Goal: Information Seeking & Learning: Learn about a topic

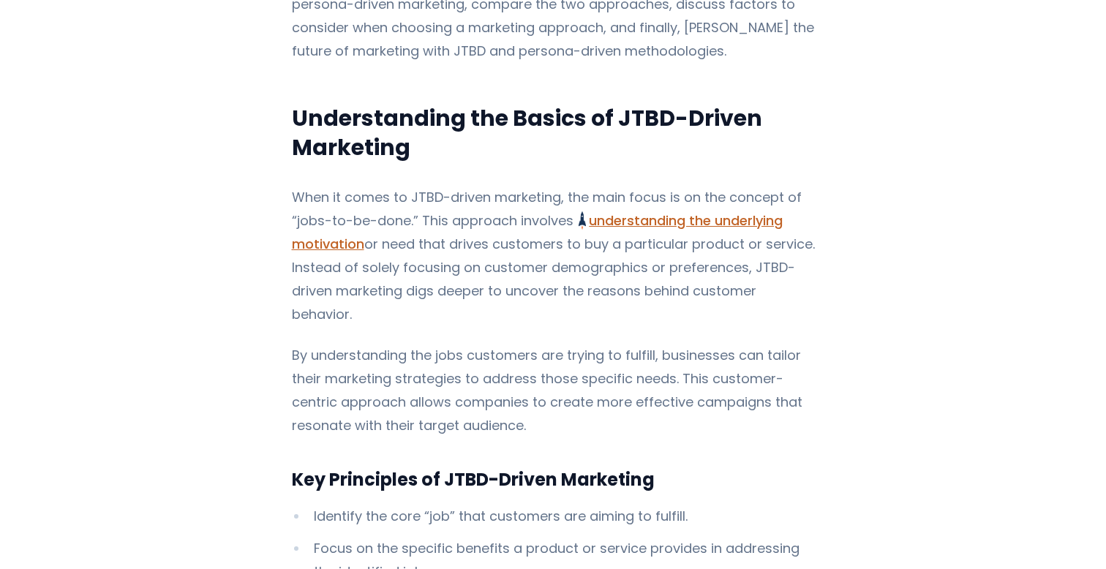
scroll to position [407, 0]
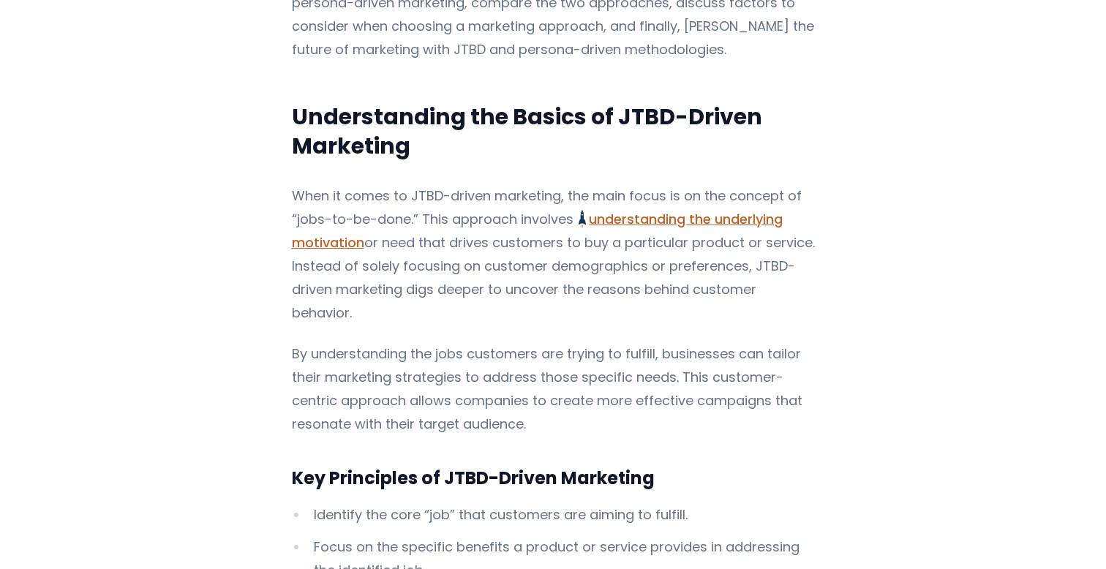
click at [546, 271] on p "When it comes to JTBD-driven marketing, the main focus is on the concept of “jo…" at bounding box center [553, 254] width 523 height 140
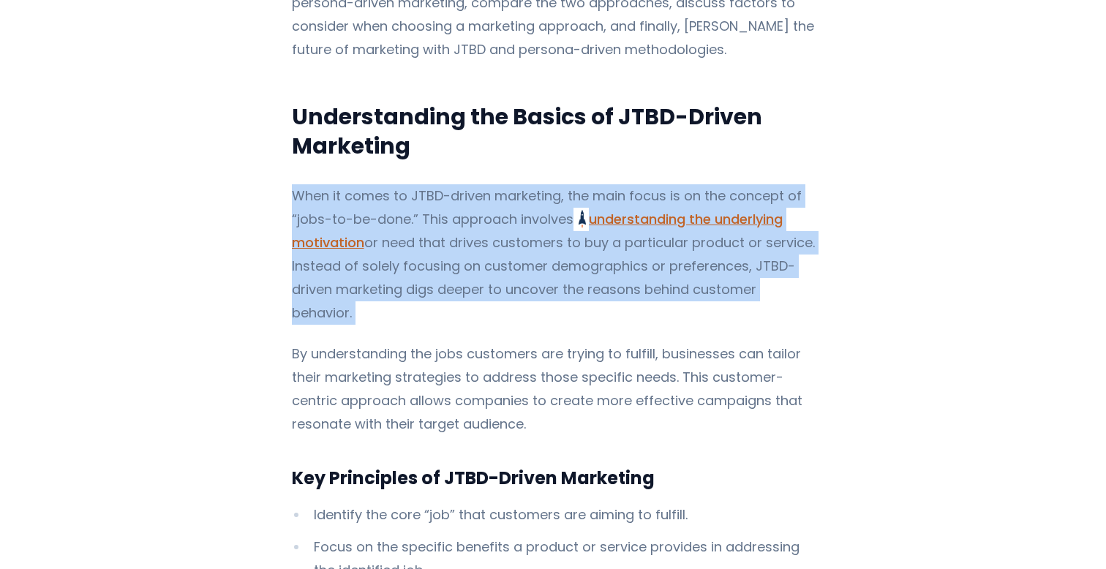
click at [546, 271] on p "When it comes to JTBD-driven marketing, the main focus is on the concept of “jo…" at bounding box center [553, 254] width 523 height 140
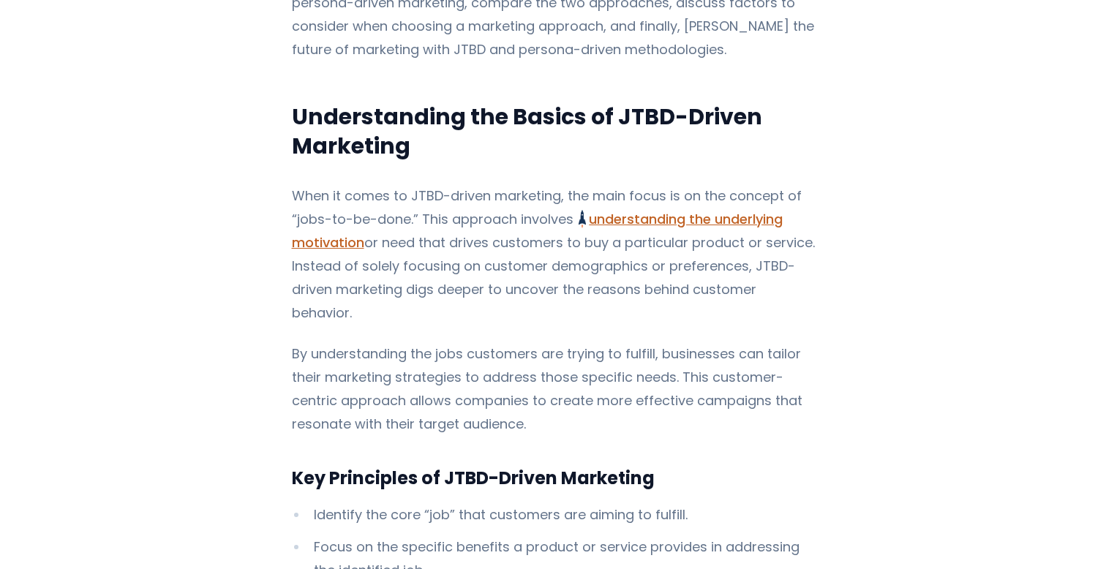
click at [544, 342] on p "By understanding the jobs customers are trying to fulfill, businesses can tailo…" at bounding box center [553, 389] width 523 height 94
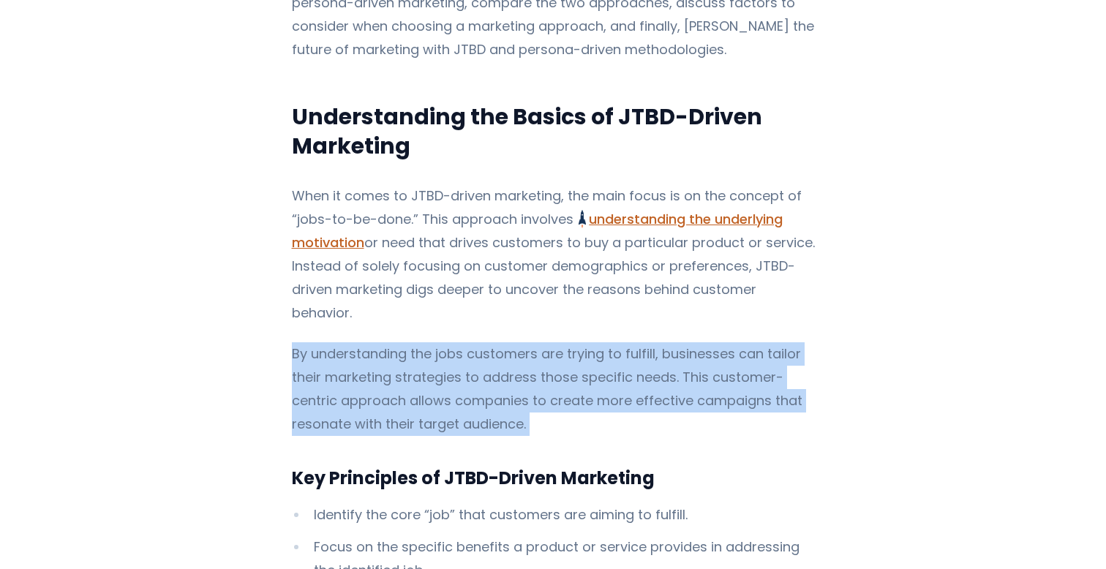
click at [544, 342] on p "By understanding the jobs customers are trying to fulfill, businesses can tailo…" at bounding box center [553, 389] width 523 height 94
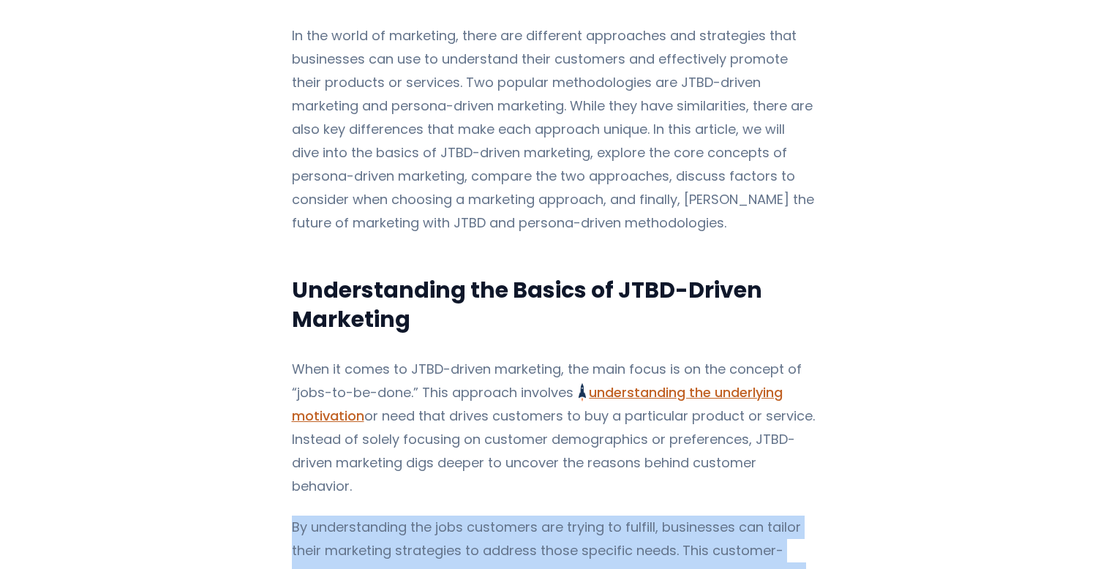
scroll to position [0, 0]
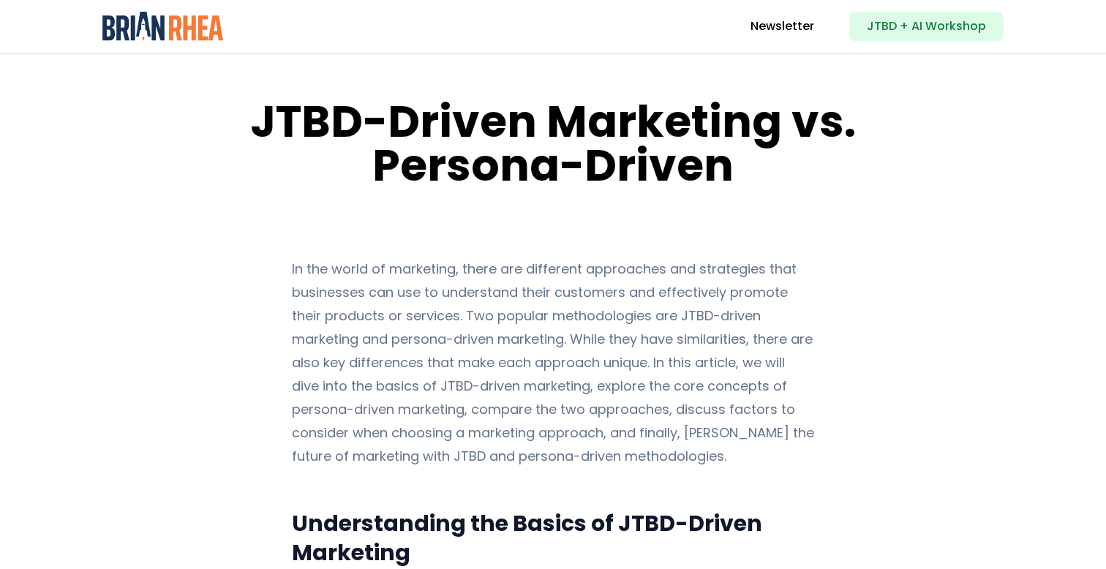
click at [191, 175] on h1 "JTBD-Driven Marketing vs. Persona-Driven" at bounding box center [552, 143] width 737 height 88
click at [328, 122] on h1 "JTBD-Driven Marketing vs. Persona-Driven" at bounding box center [552, 143] width 737 height 88
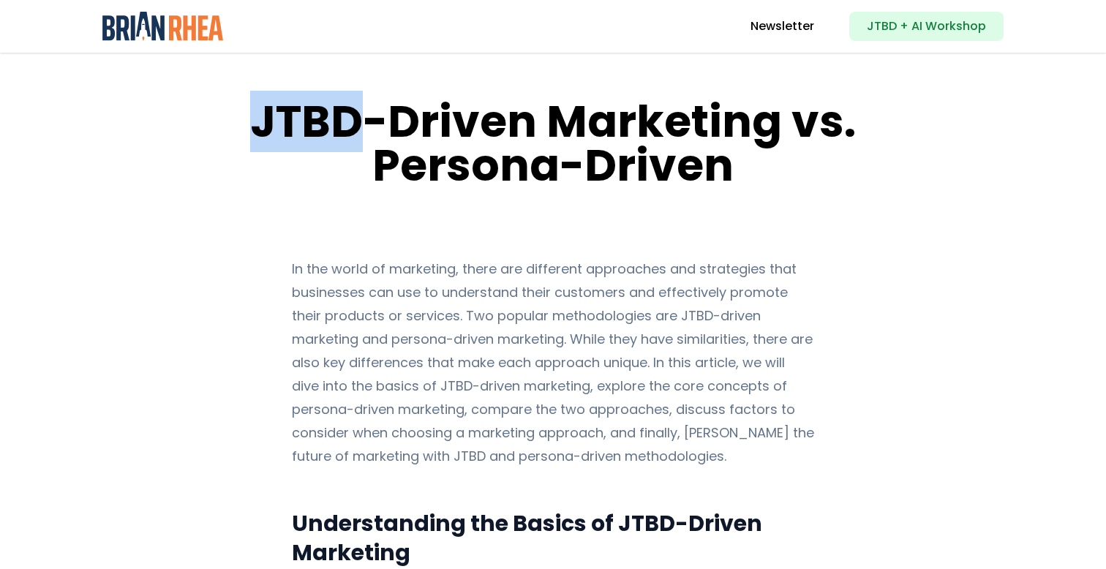
click at [328, 122] on h1 "JTBD-Driven Marketing vs. Persona-Driven" at bounding box center [552, 143] width 737 height 88
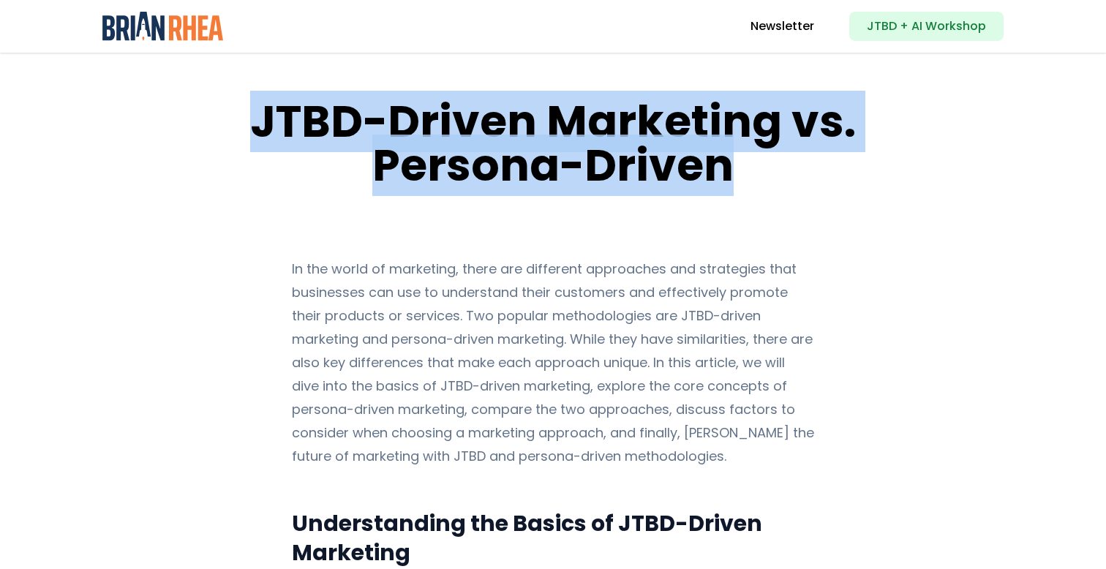
click at [662, 170] on h1 "JTBD-Driven Marketing vs. Persona-Driven" at bounding box center [552, 143] width 737 height 88
copy h1 "JTBD-Driven Marketing vs. Persona-Driven"
